Goal: Contribute content

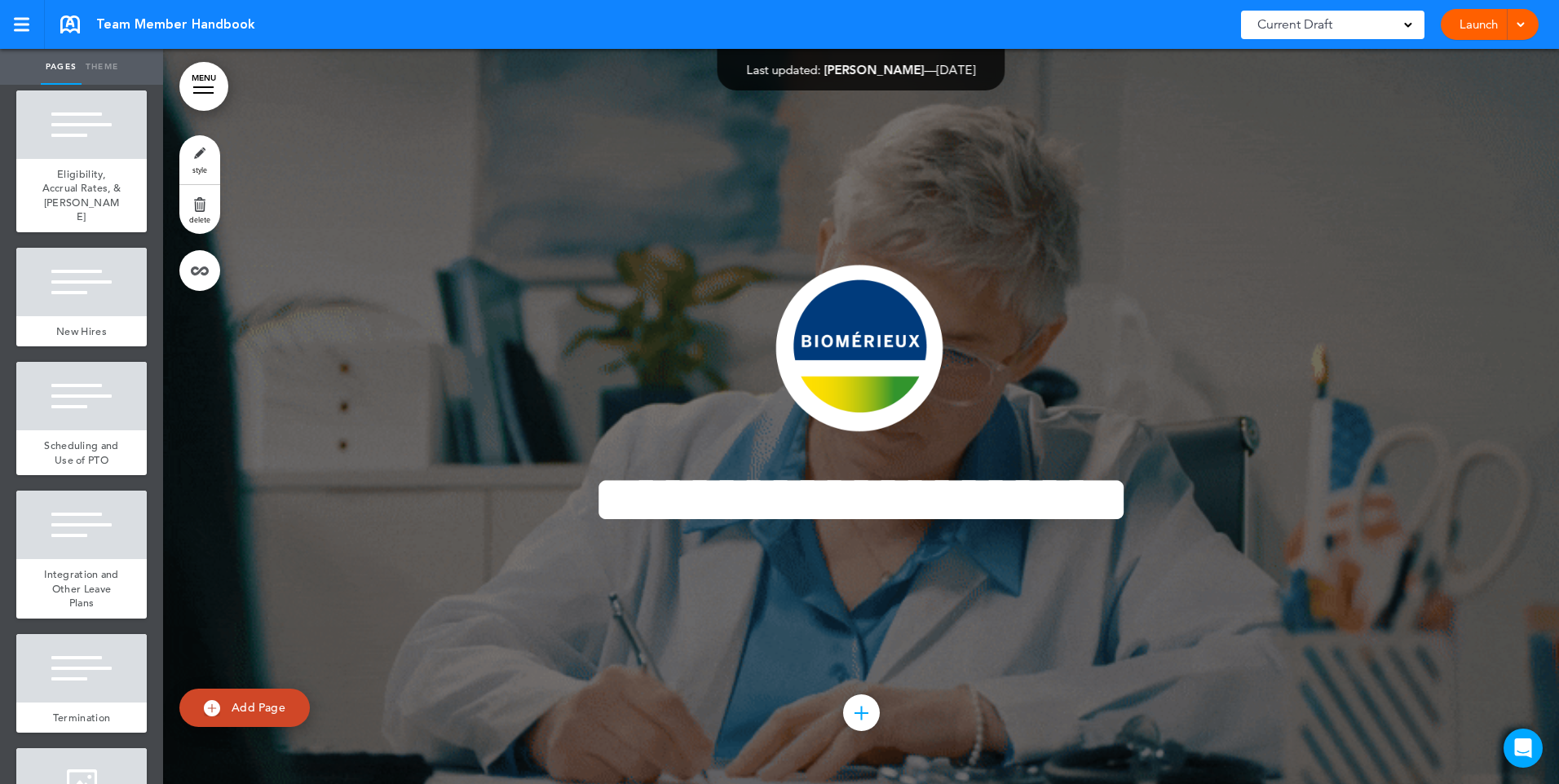
scroll to position [25145, 0]
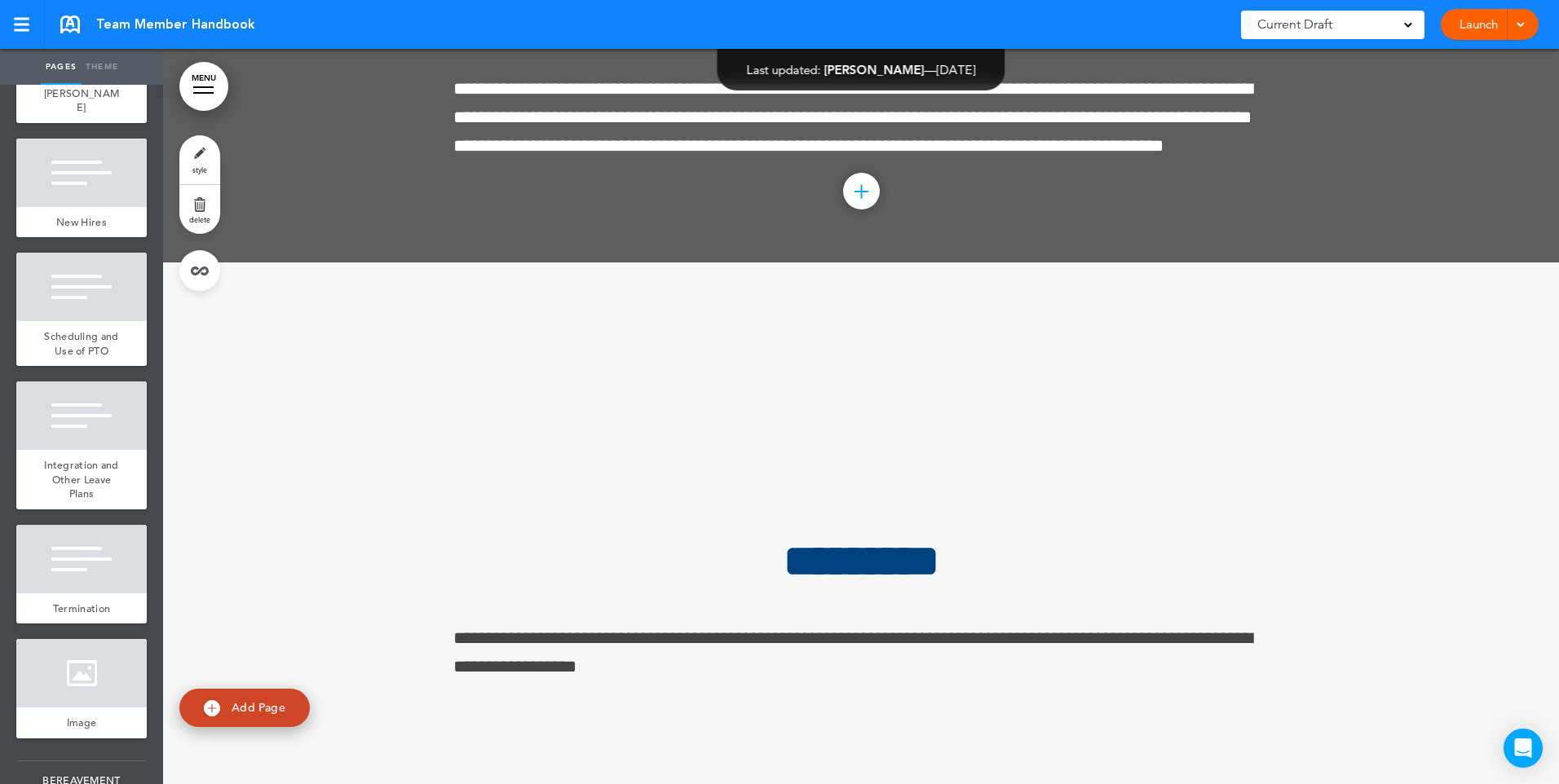
scroll to position [153306, 0]
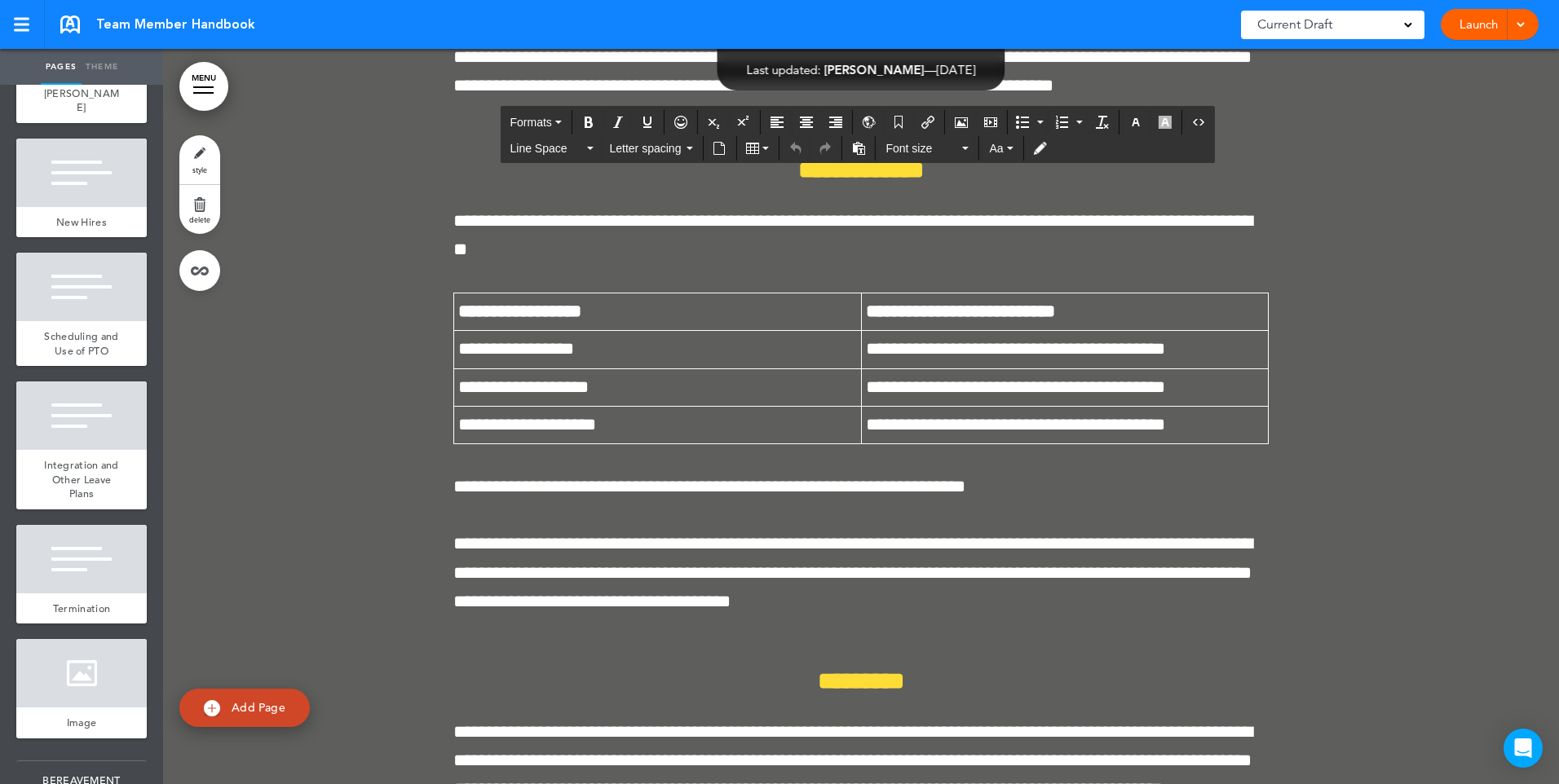
drag, startPoint x: 1153, startPoint y: 592, endPoint x: 683, endPoint y: 624, distance: 471.1
click at [52, 50] on div at bounding box center [81, 15] width 131 height 69
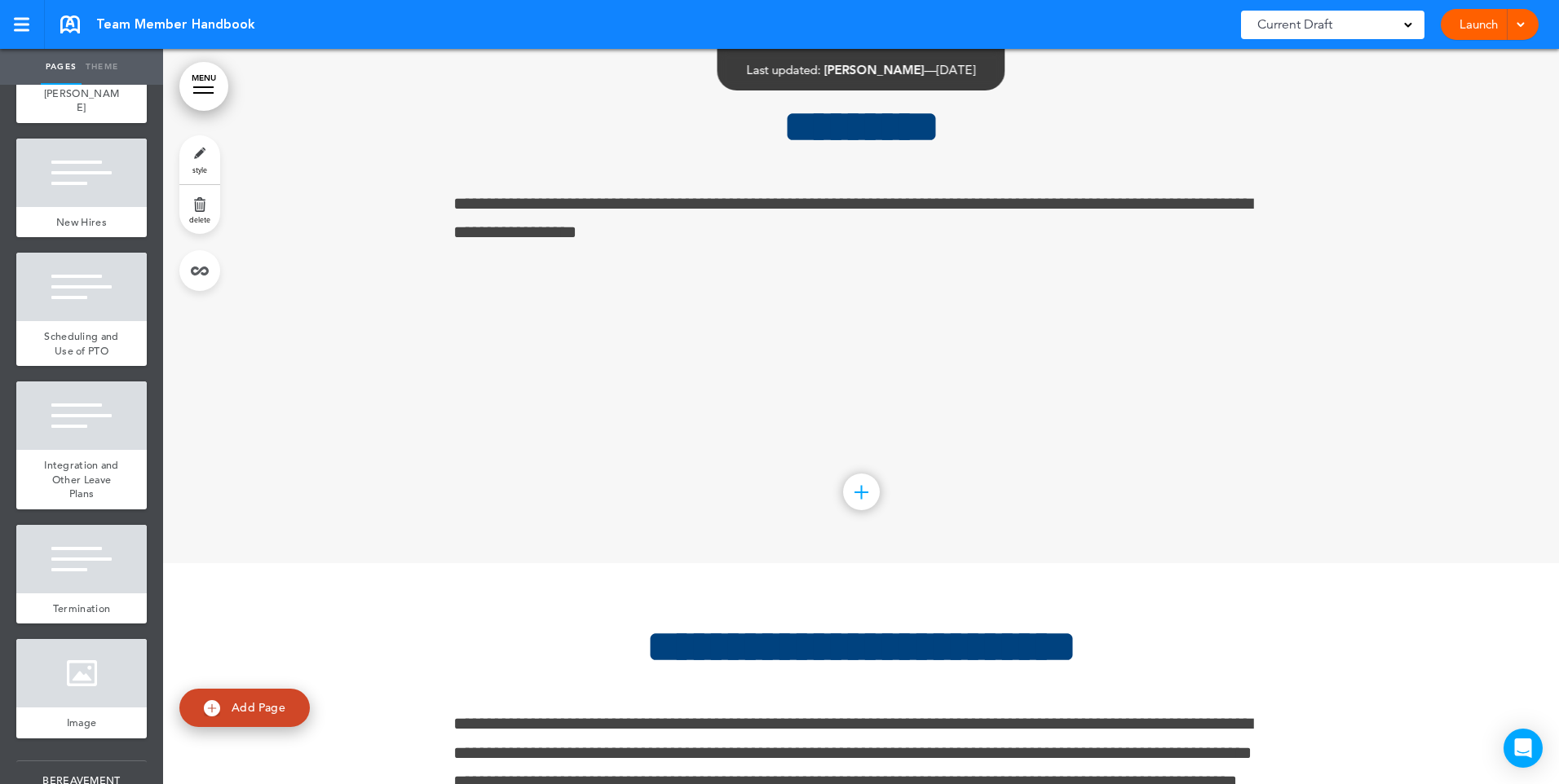
scroll to position [155027, 0]
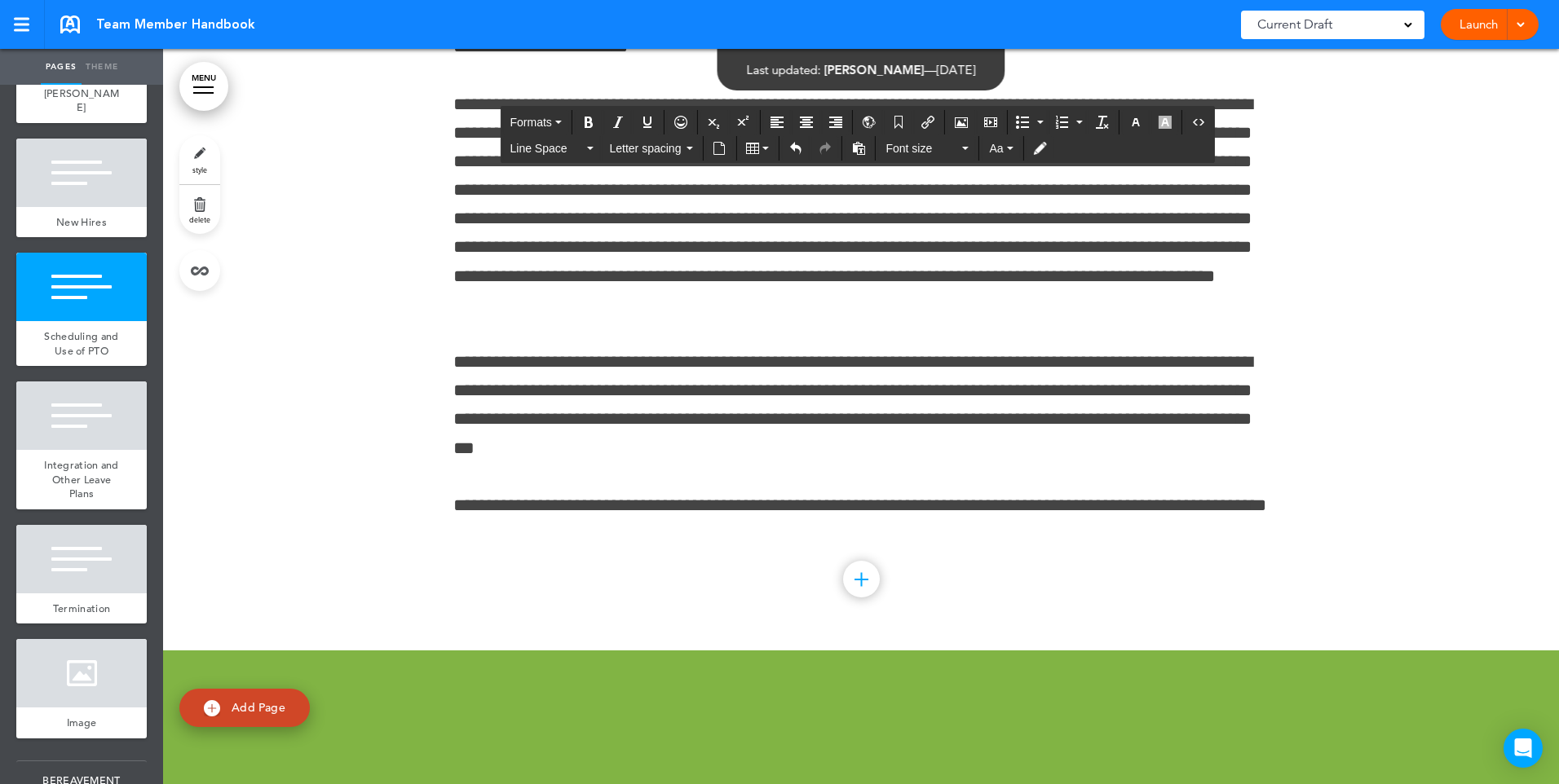
scroll to position [156048, 0]
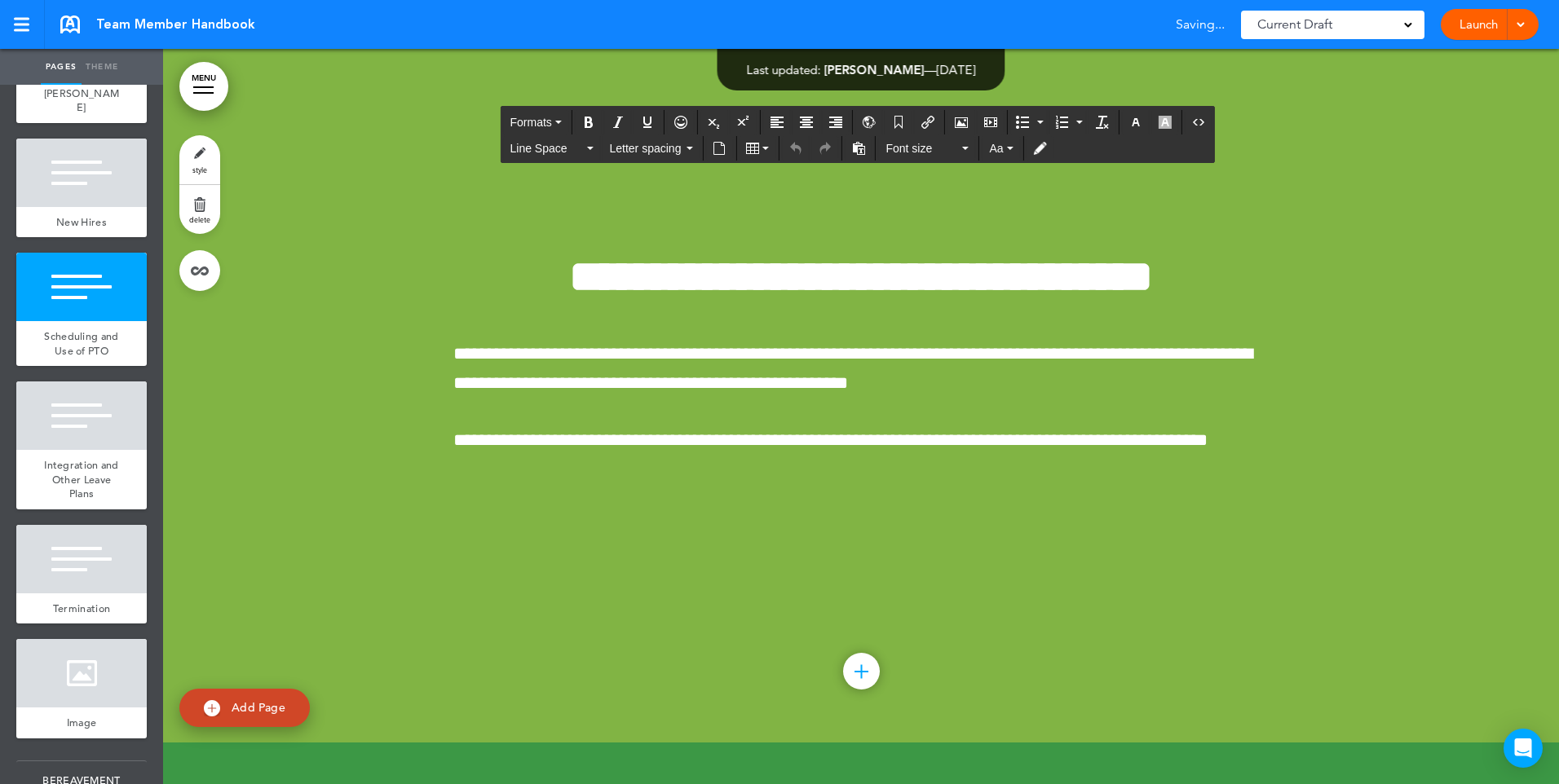
drag, startPoint x: 1228, startPoint y: 279, endPoint x: 1241, endPoint y: 229, distance: 51.7
drag, startPoint x: 1157, startPoint y: 245, endPoint x: 1015, endPoint y: 247, distance: 142.0
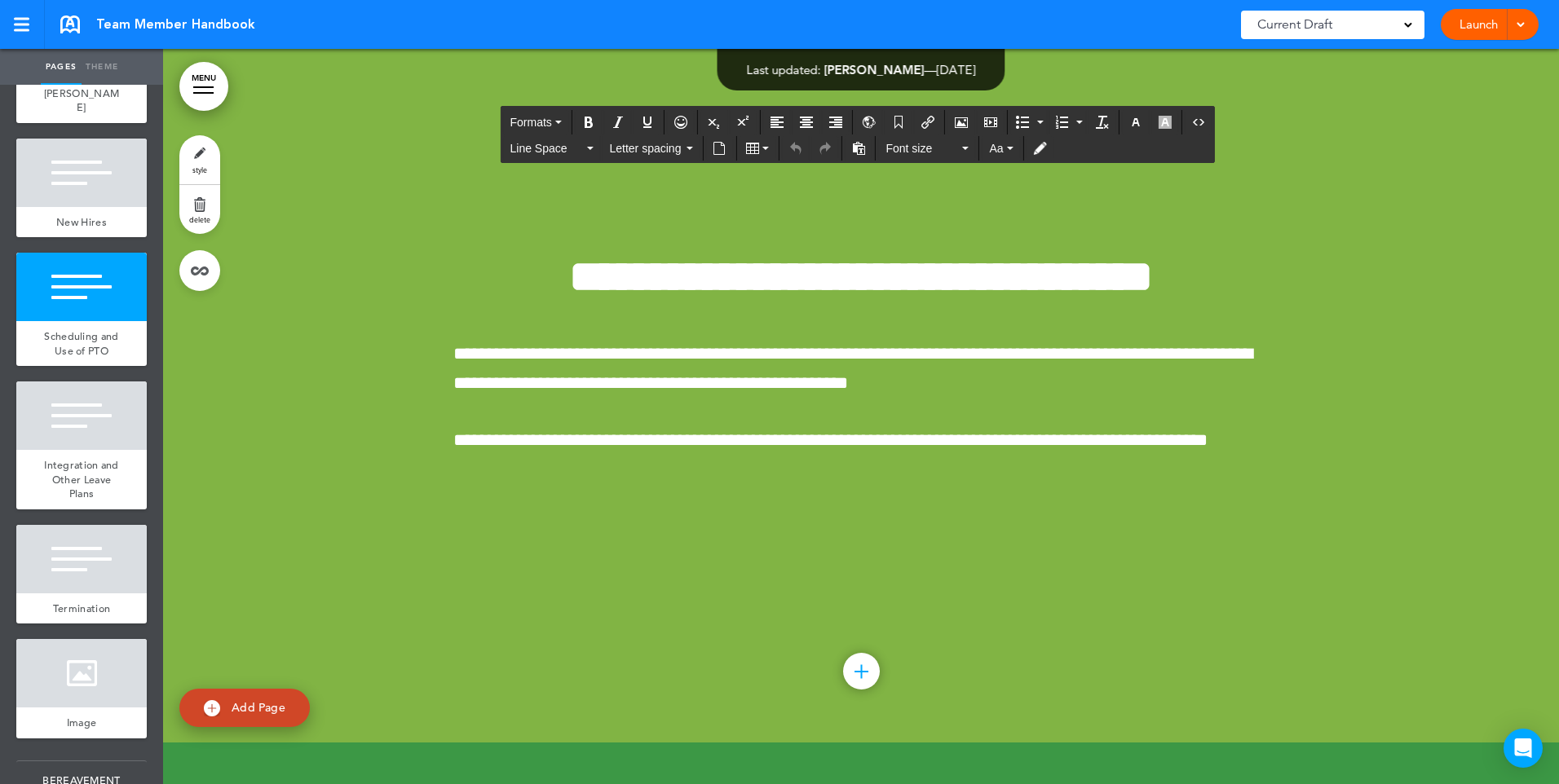
drag, startPoint x: 1015, startPoint y: 247, endPoint x: 935, endPoint y: 235, distance: 80.9
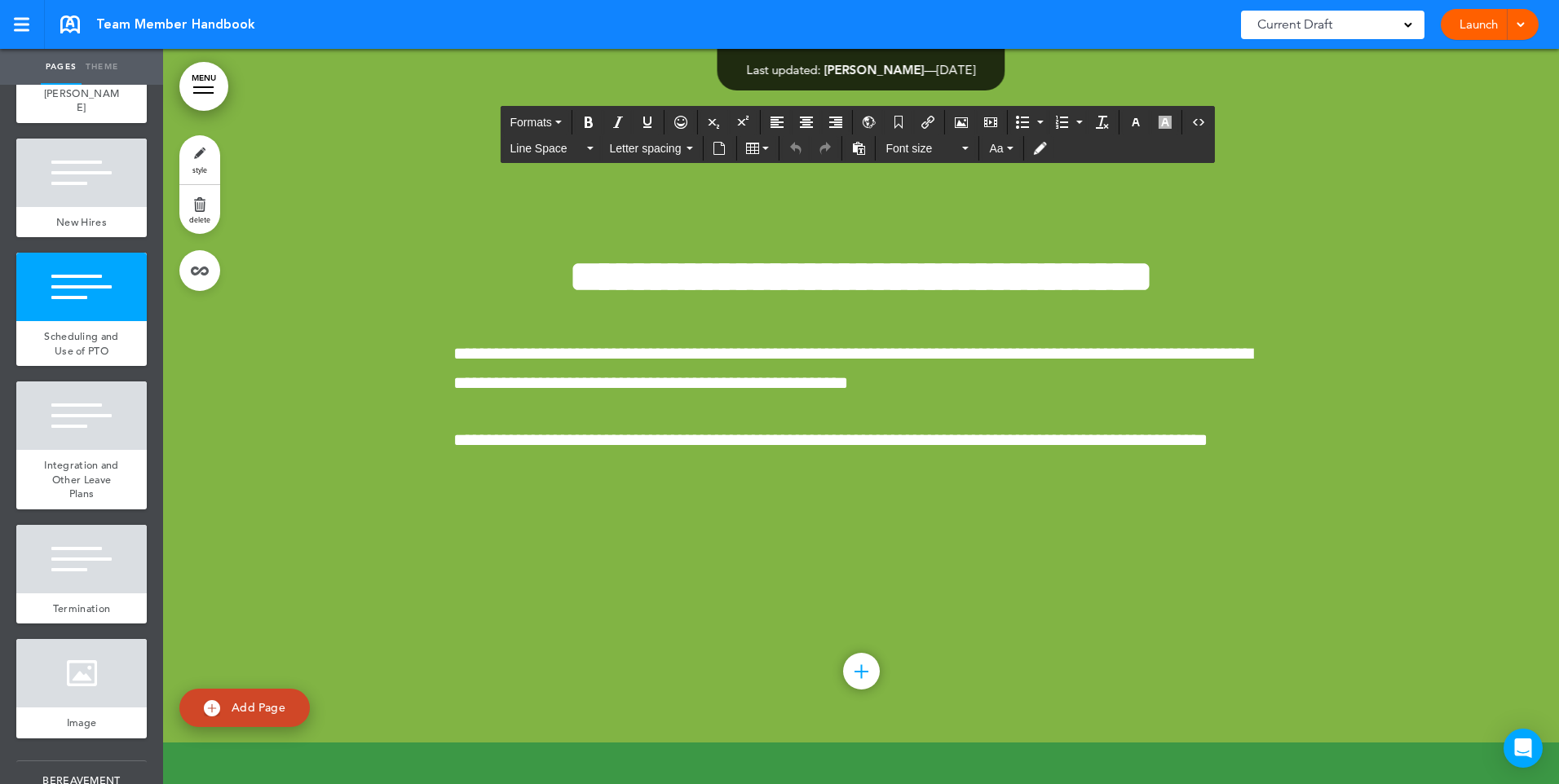
scroll to position [155798, 0]
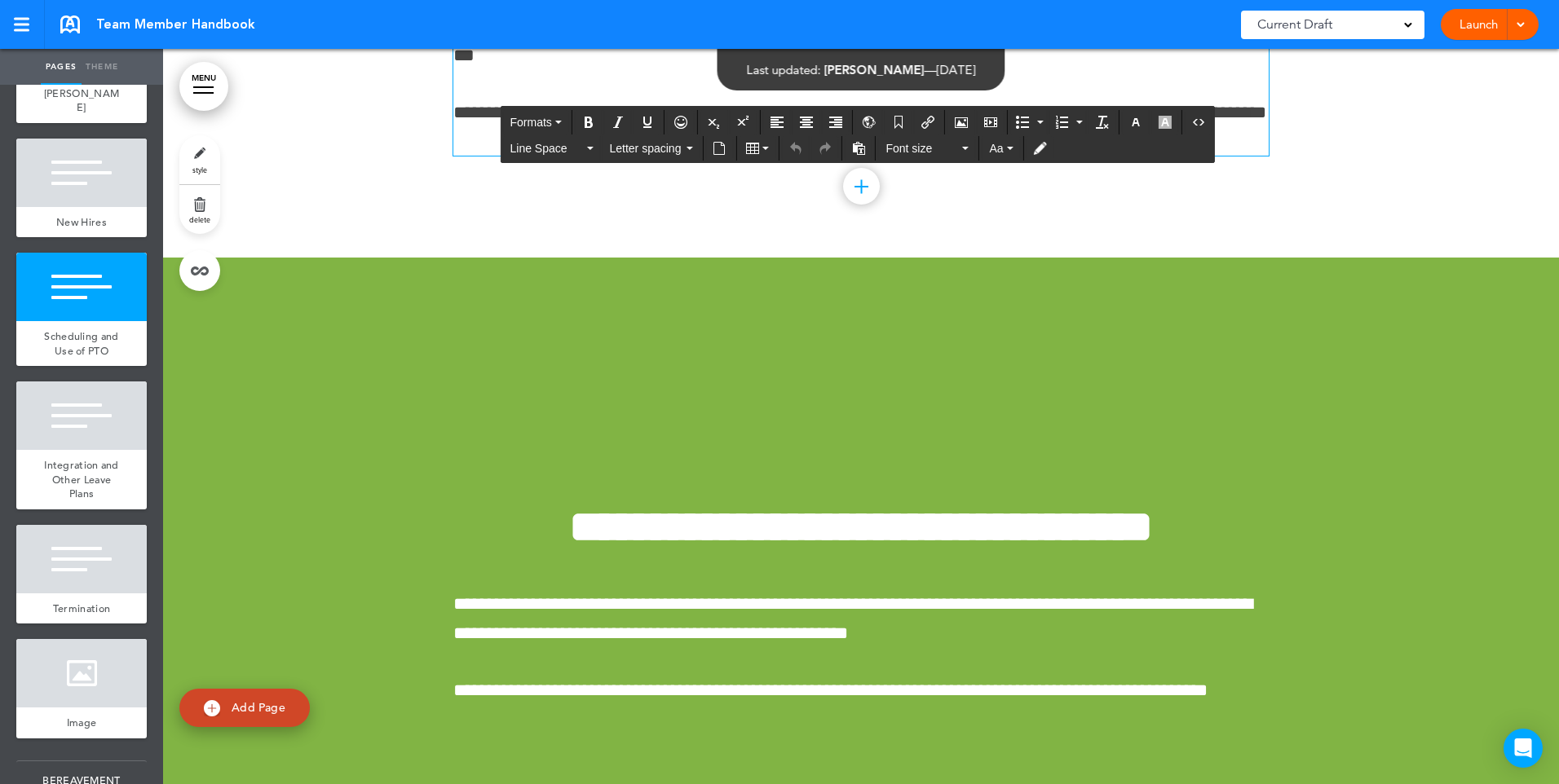
drag, startPoint x: 453, startPoint y: 519, endPoint x: 1041, endPoint y: 557, distance: 589.2
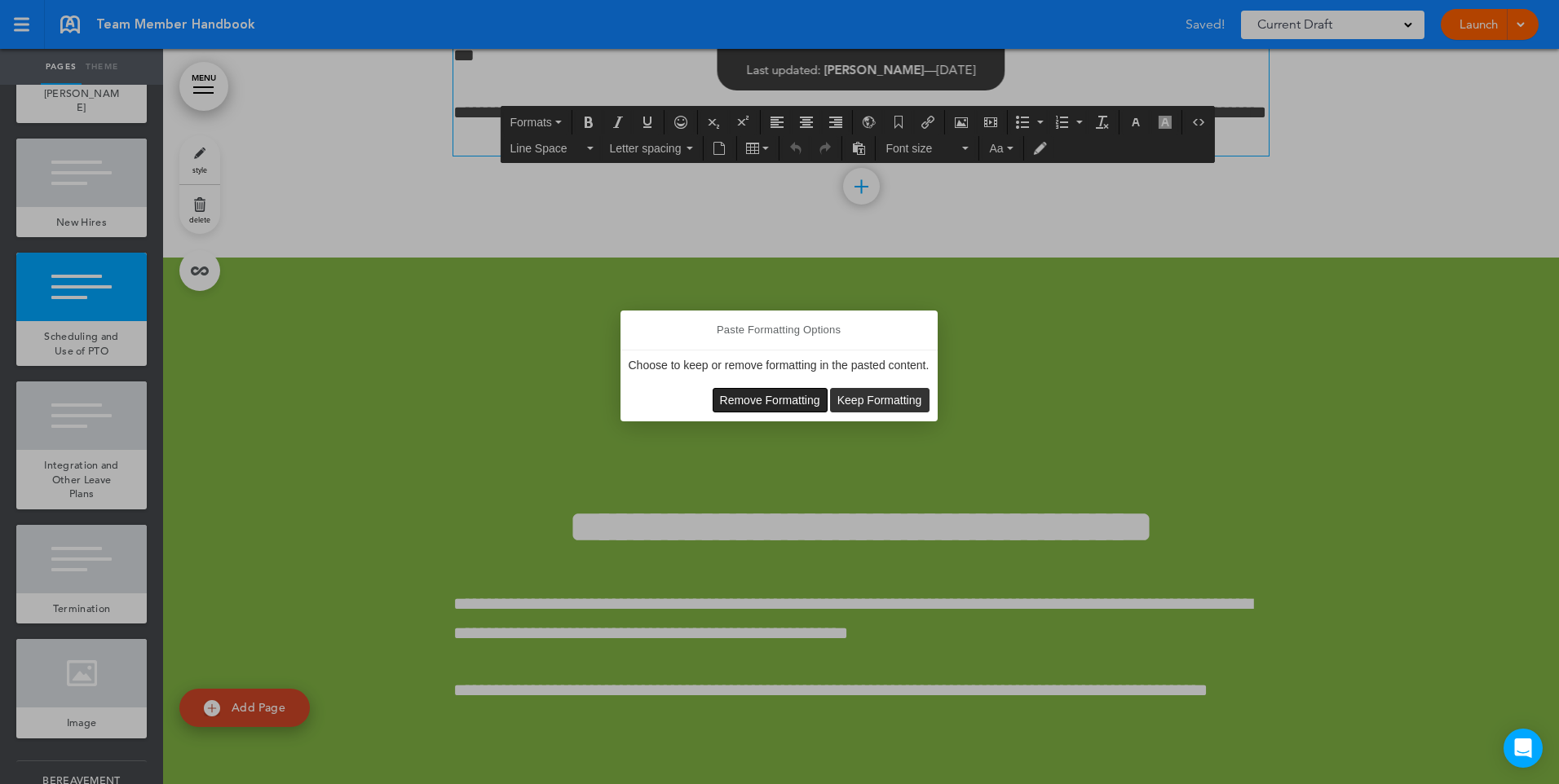
click at [791, 399] on span "Remove Formatting" at bounding box center [770, 400] width 101 height 13
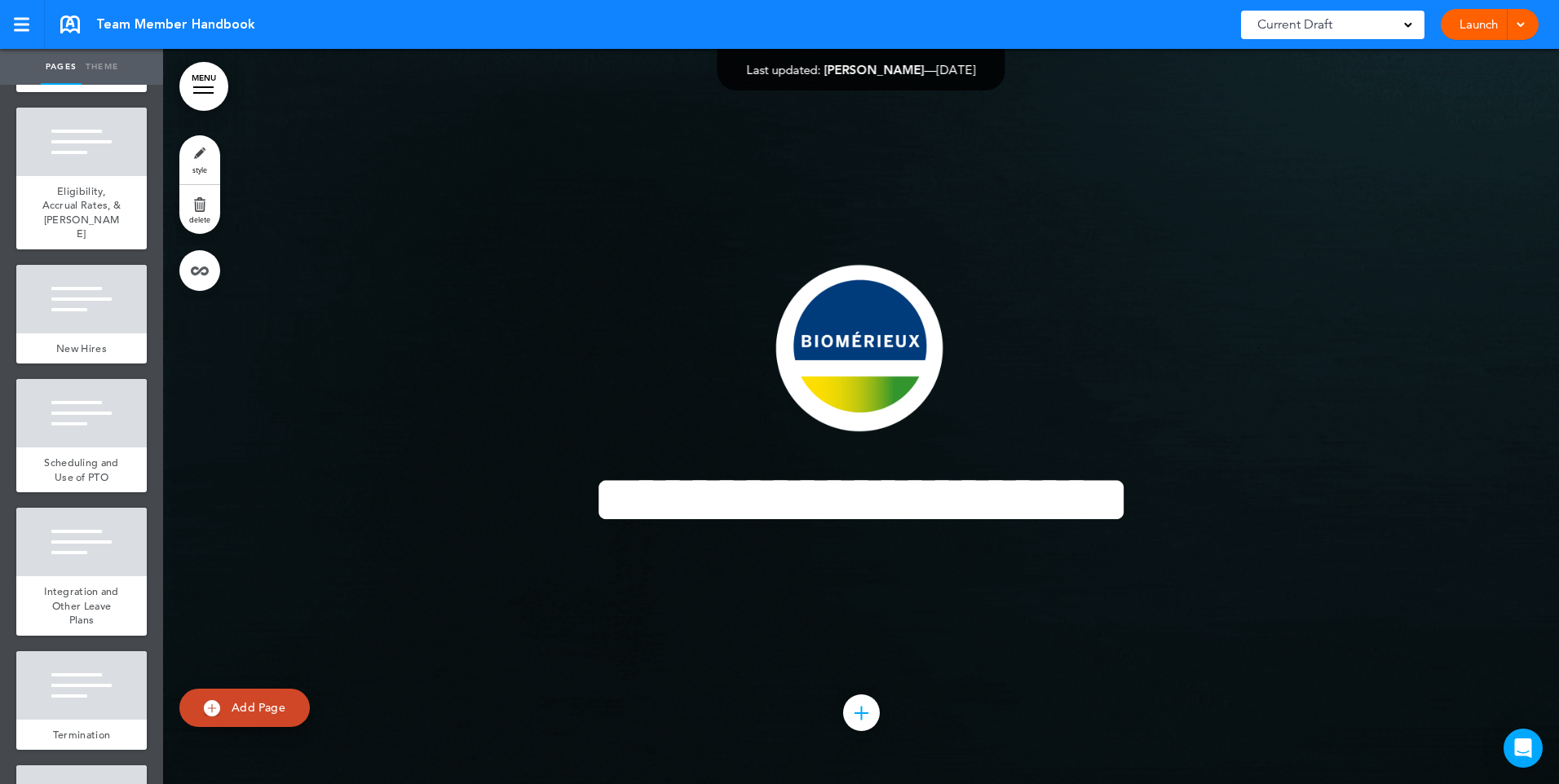
scroll to position [25216, 0]
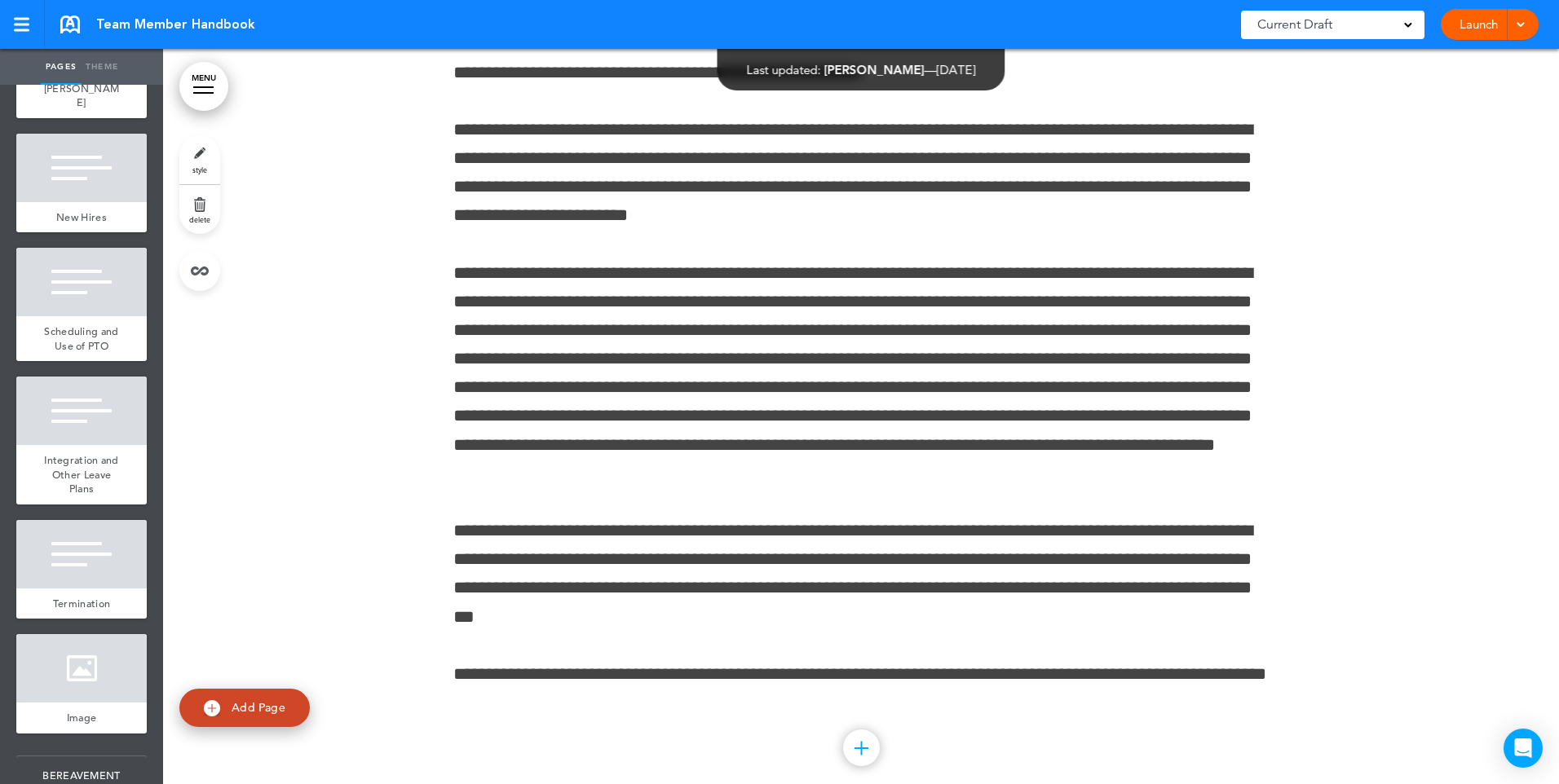
scroll to position [155880, 0]
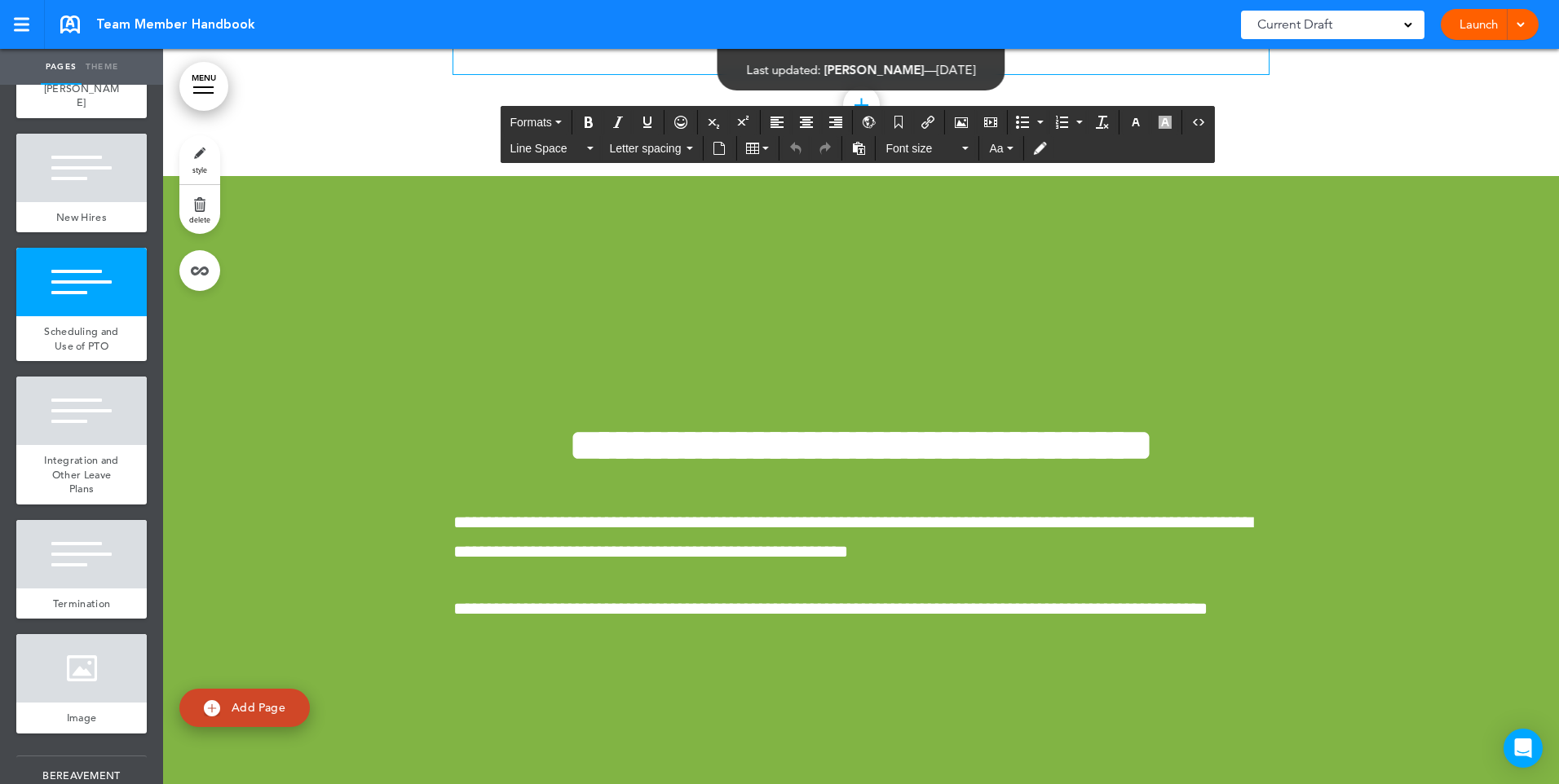
drag, startPoint x: 452, startPoint y: 548, endPoint x: 1072, endPoint y: 630, distance: 625.4
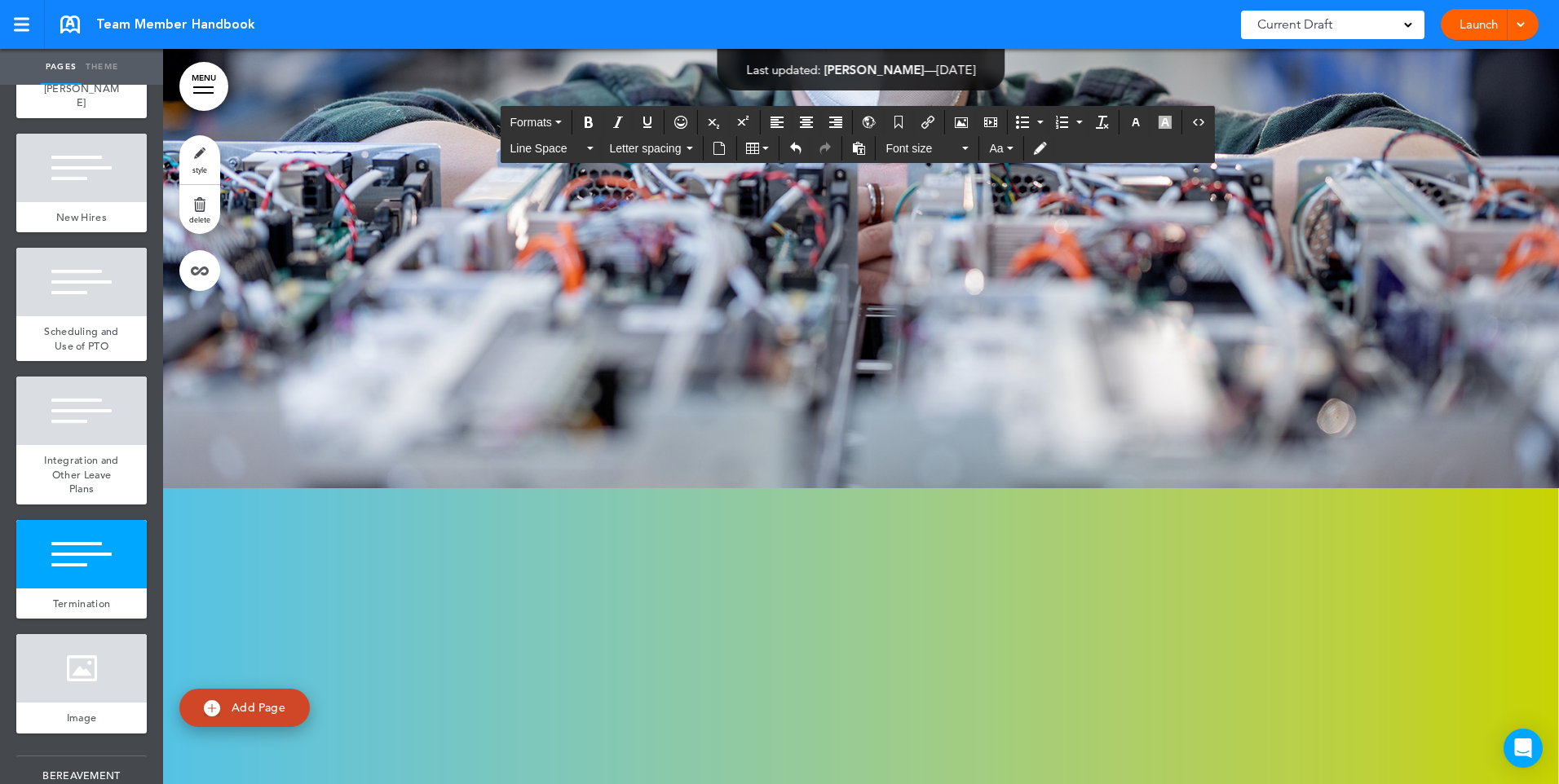
scroll to position [157639, 0]
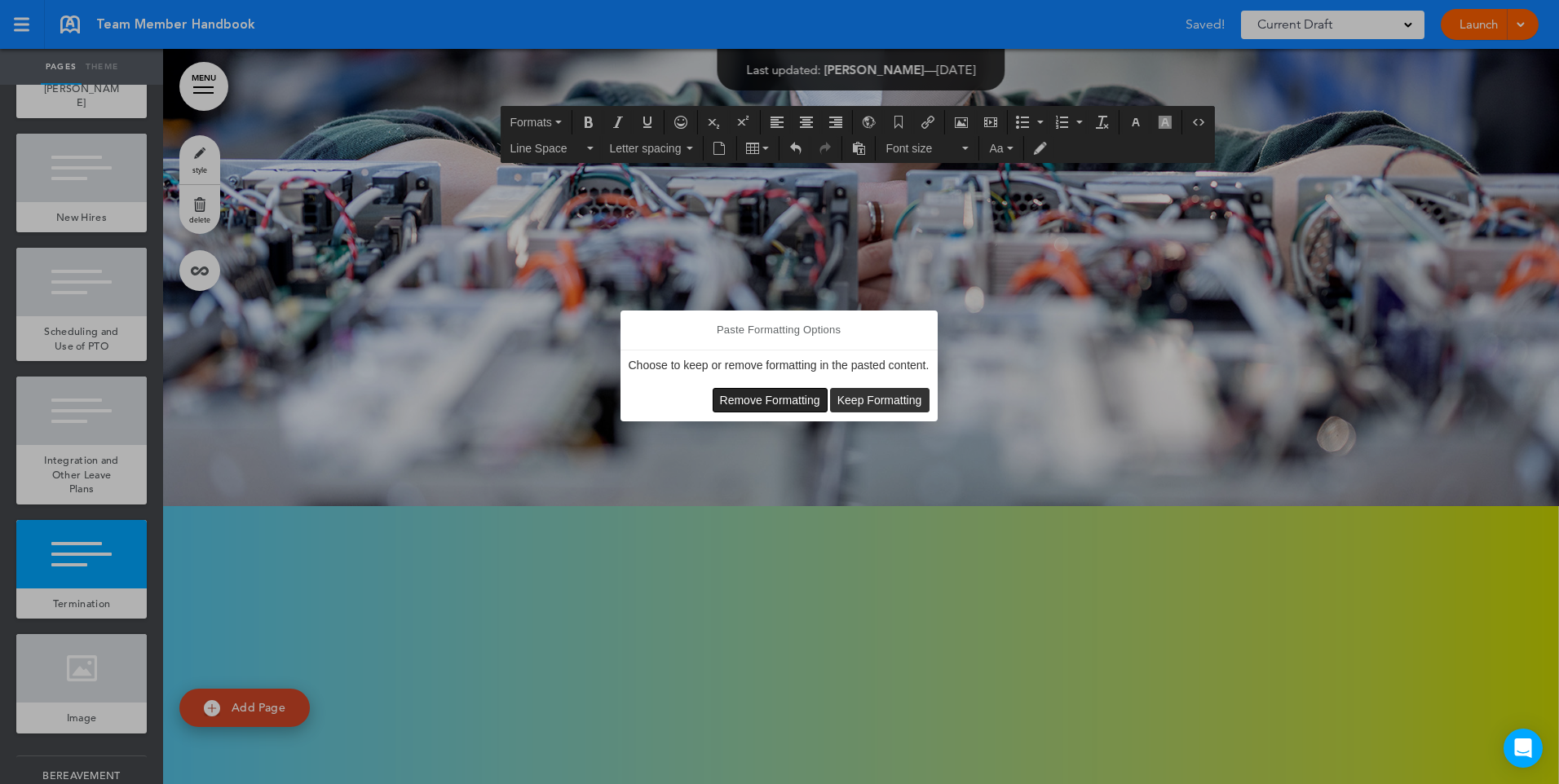
click at [764, 403] on span "Remove Formatting" at bounding box center [770, 400] width 101 height 13
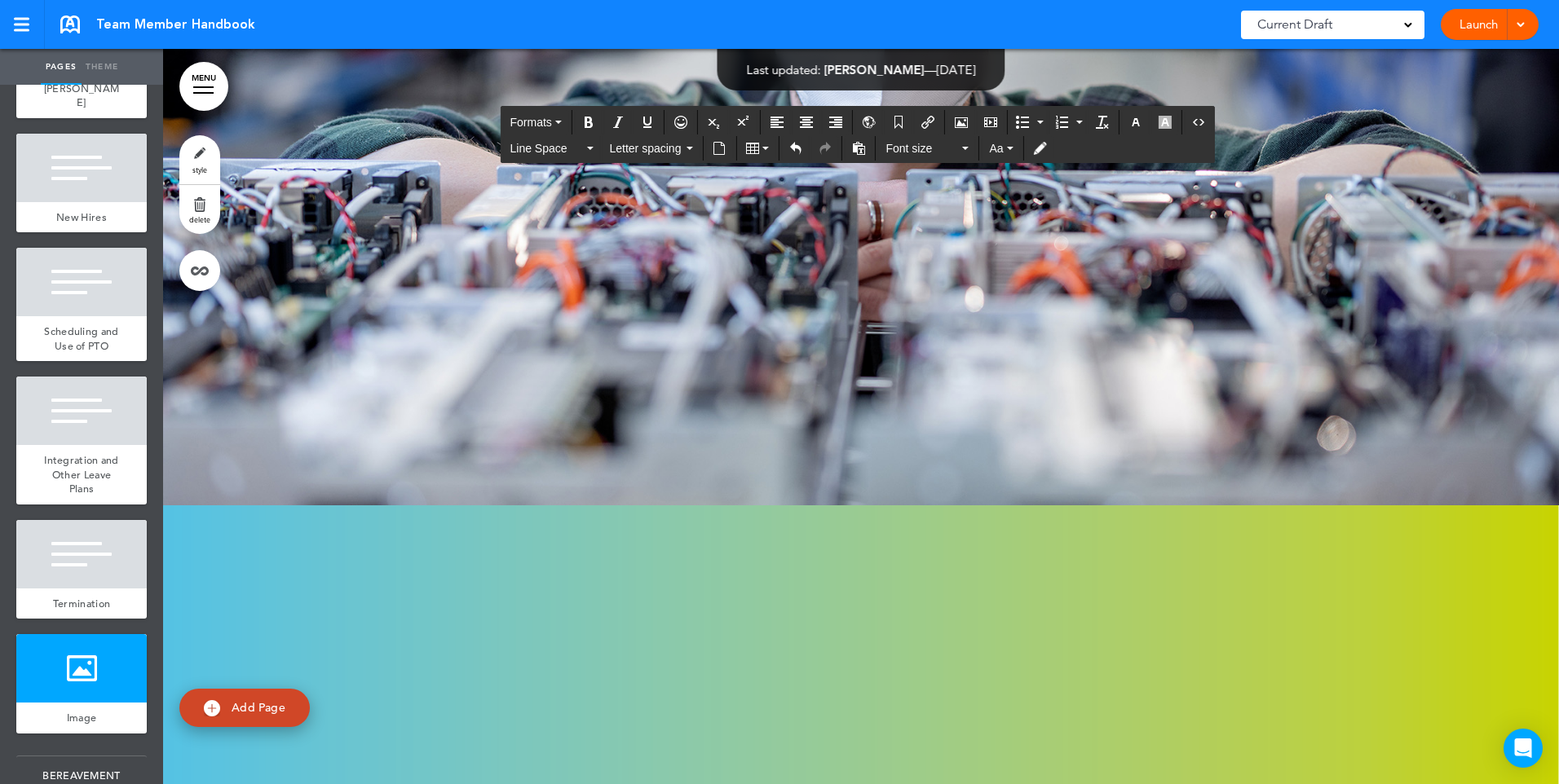
scroll to position [156969, 0]
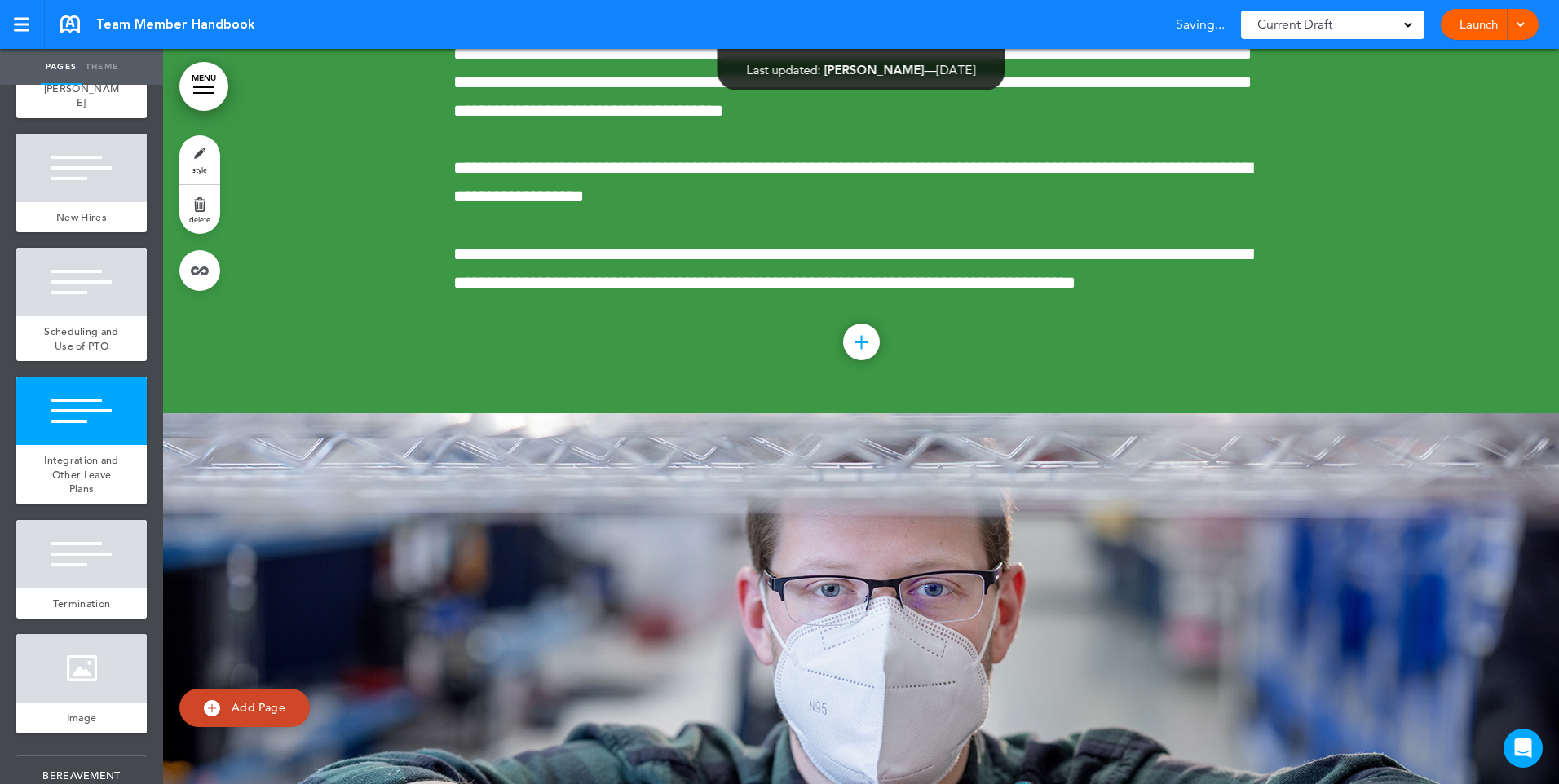
click at [1527, 15] on div "Launch Launch Preview Draft" at bounding box center [1489, 24] width 98 height 31
click at [891, 26] on div "Team Member Handbook Saved! Current Draft CURRENT DRAFT Launch Launch Preview D…" at bounding box center [780, 24] width 1559 height 49
